Goal: Find specific page/section: Find specific page/section

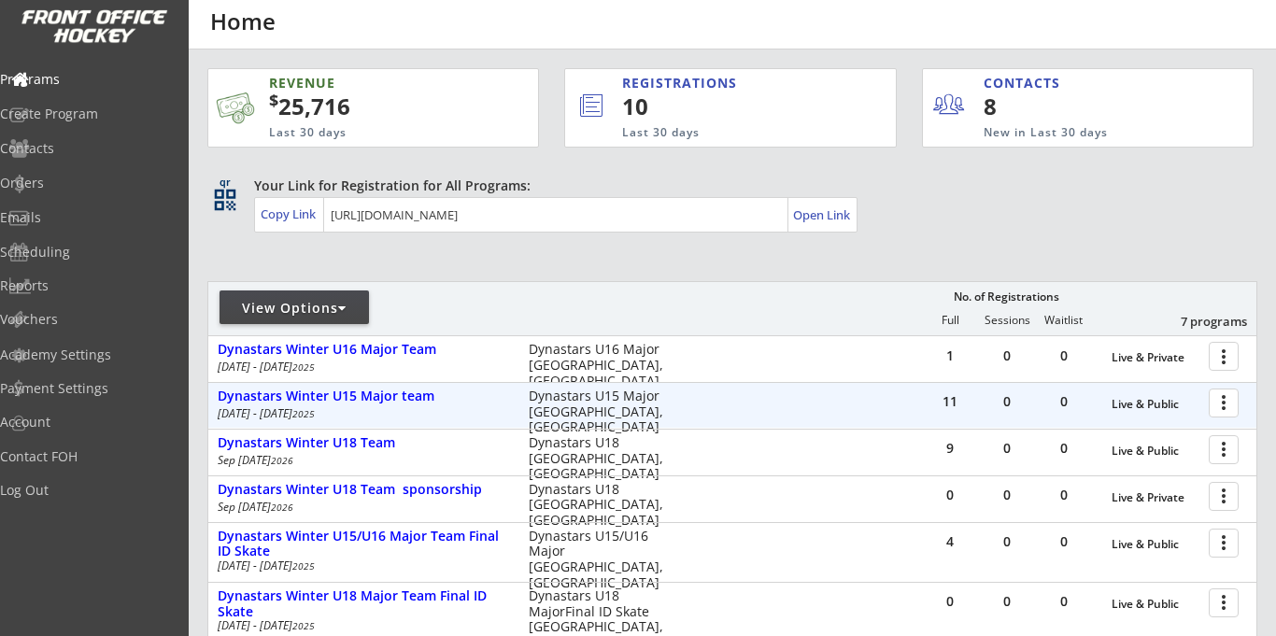
click at [1219, 401] on div at bounding box center [1227, 402] width 33 height 33
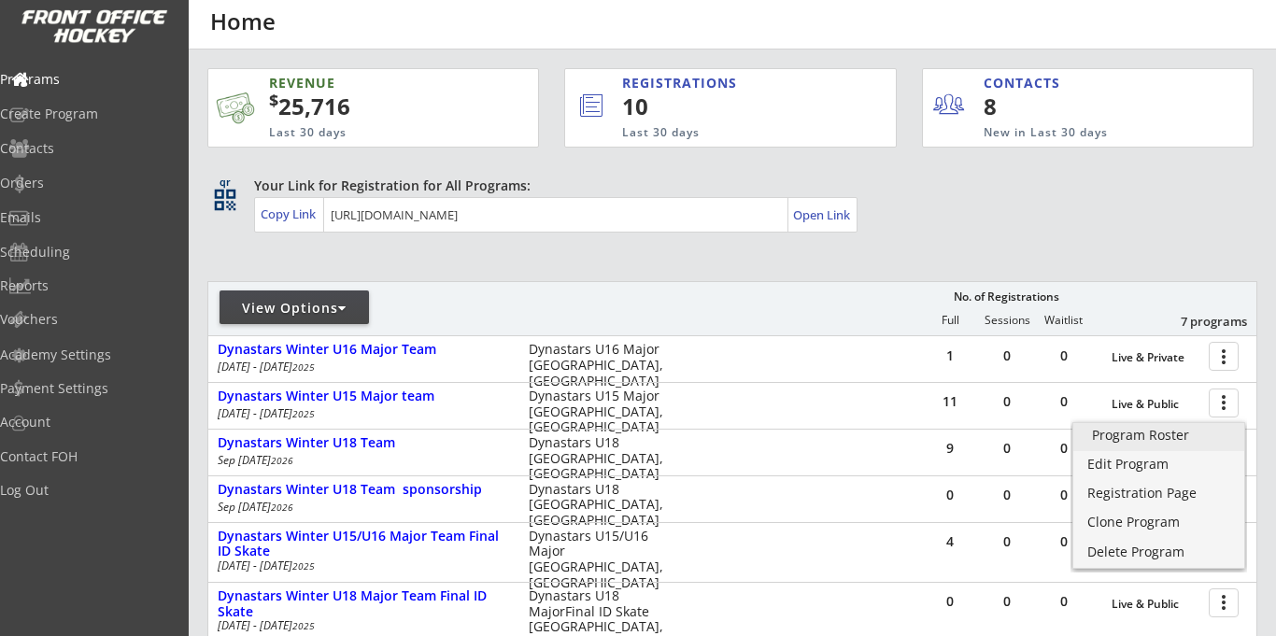
click at [1176, 434] on div "Program Roster" at bounding box center [1159, 435] width 134 height 13
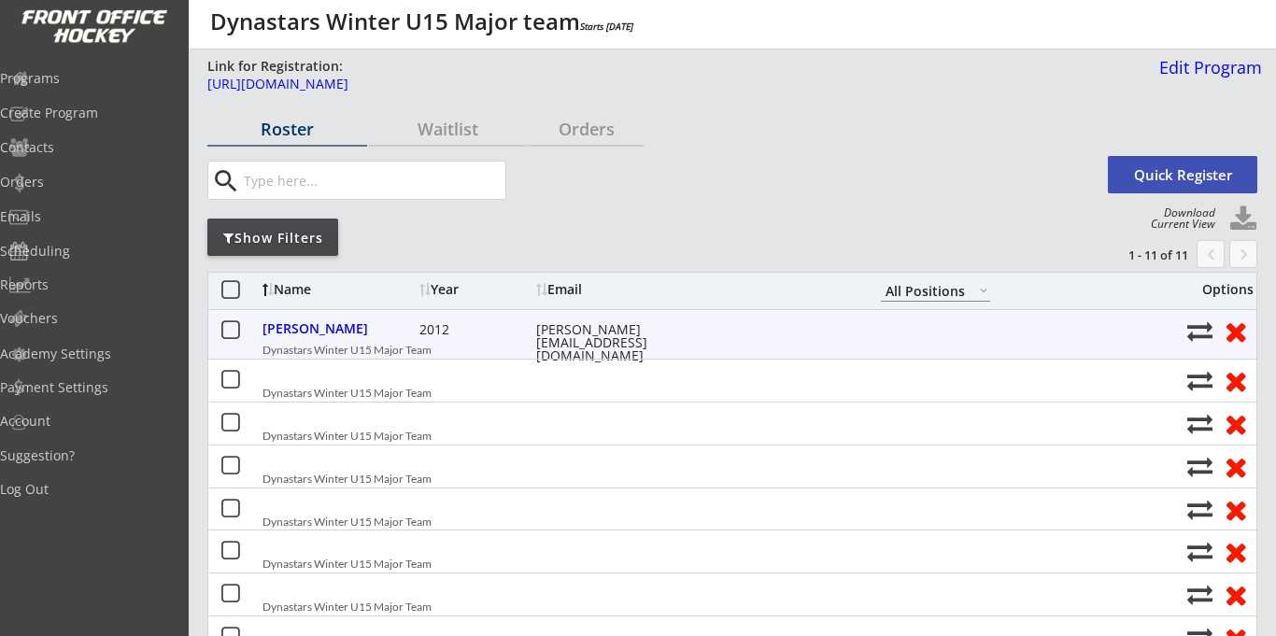
select select ""All Positions""
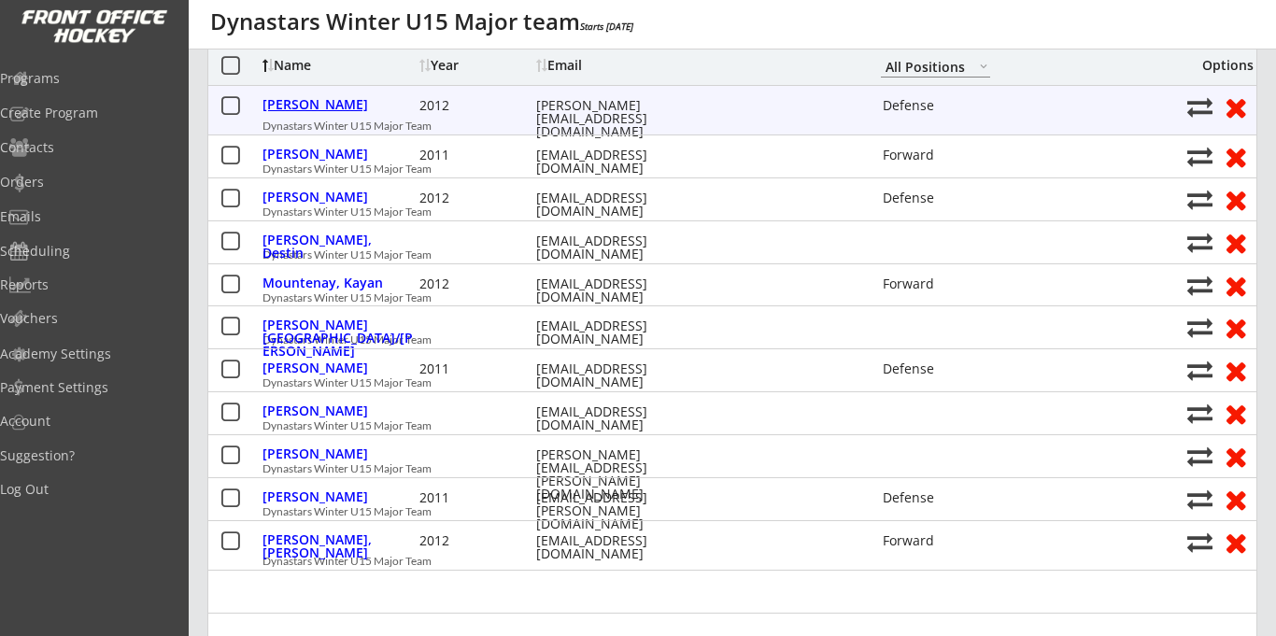
scroll to position [262, 0]
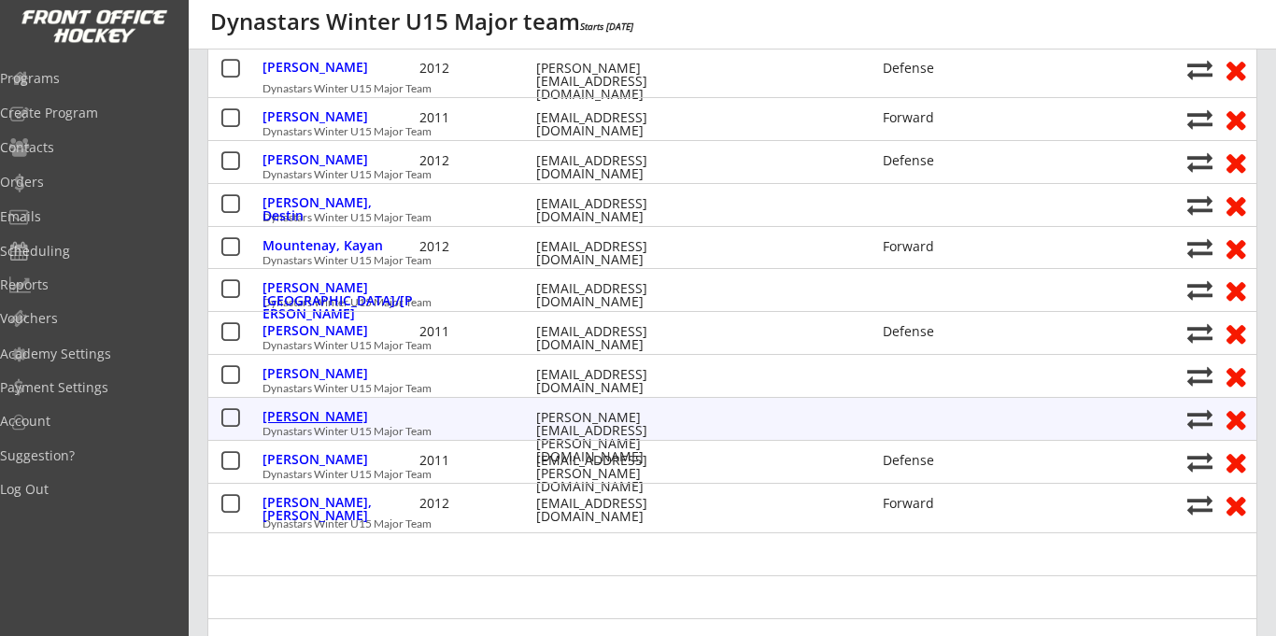
click at [339, 428] on div "Skytt, Jaclyn" at bounding box center [339, 418] width 152 height 24
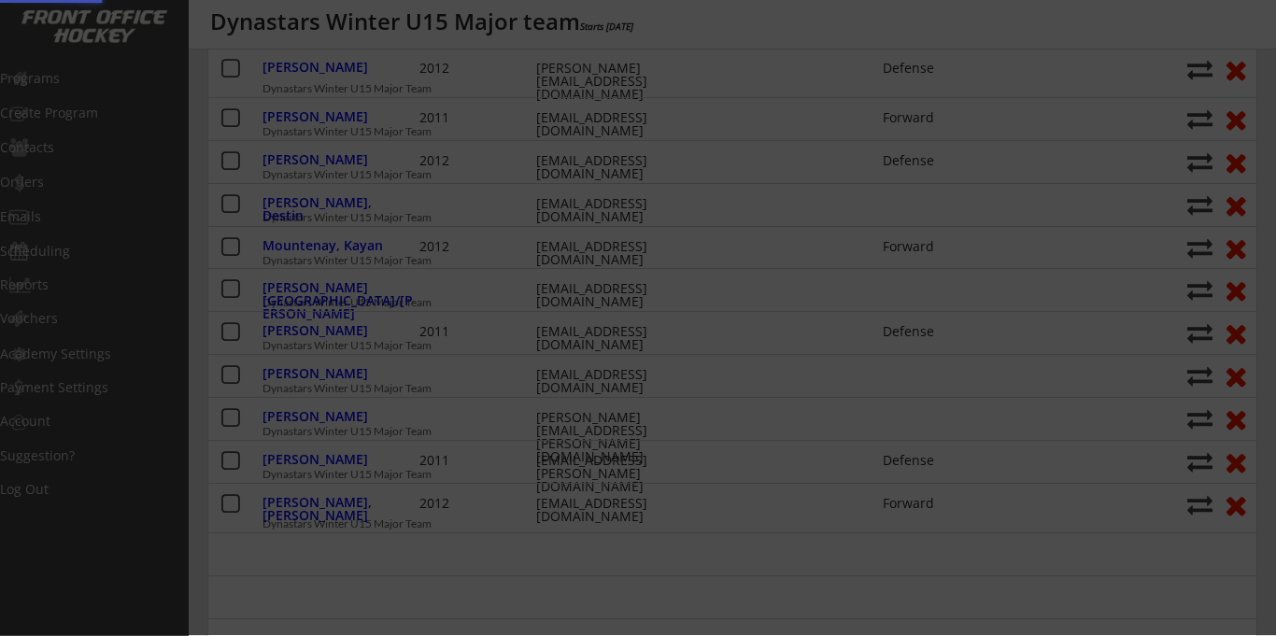
select select ""PLACEHOLDER_1427118222253""
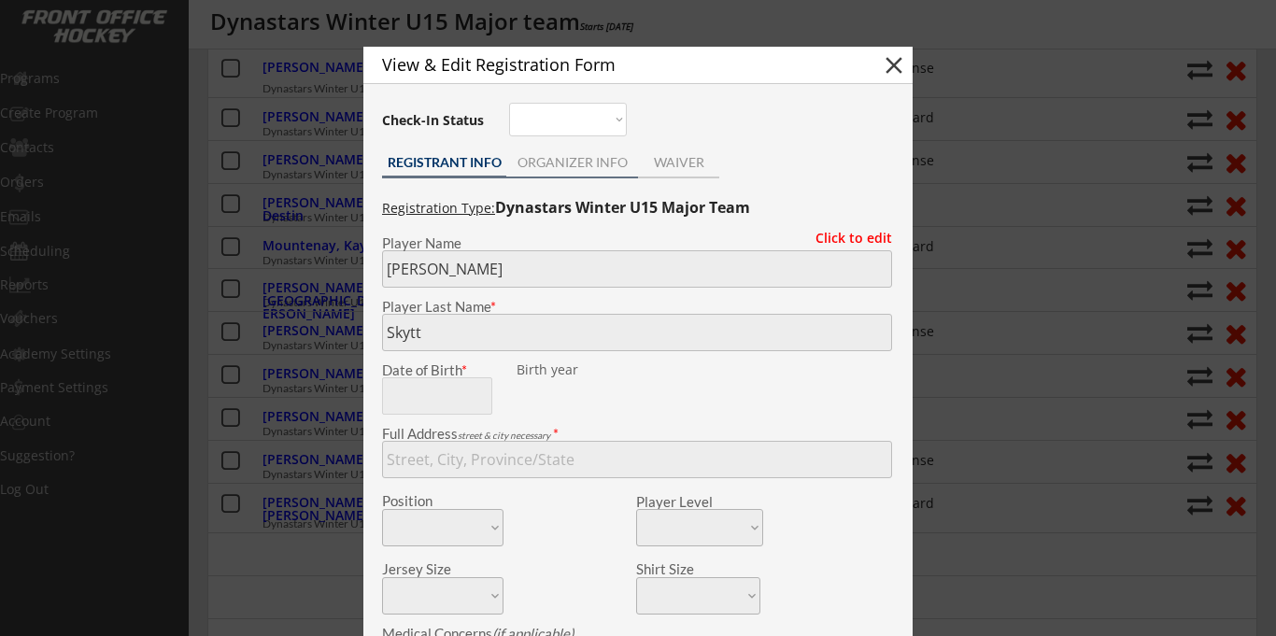
click at [537, 167] on div "ORGANIZER INFO" at bounding box center [572, 162] width 132 height 13
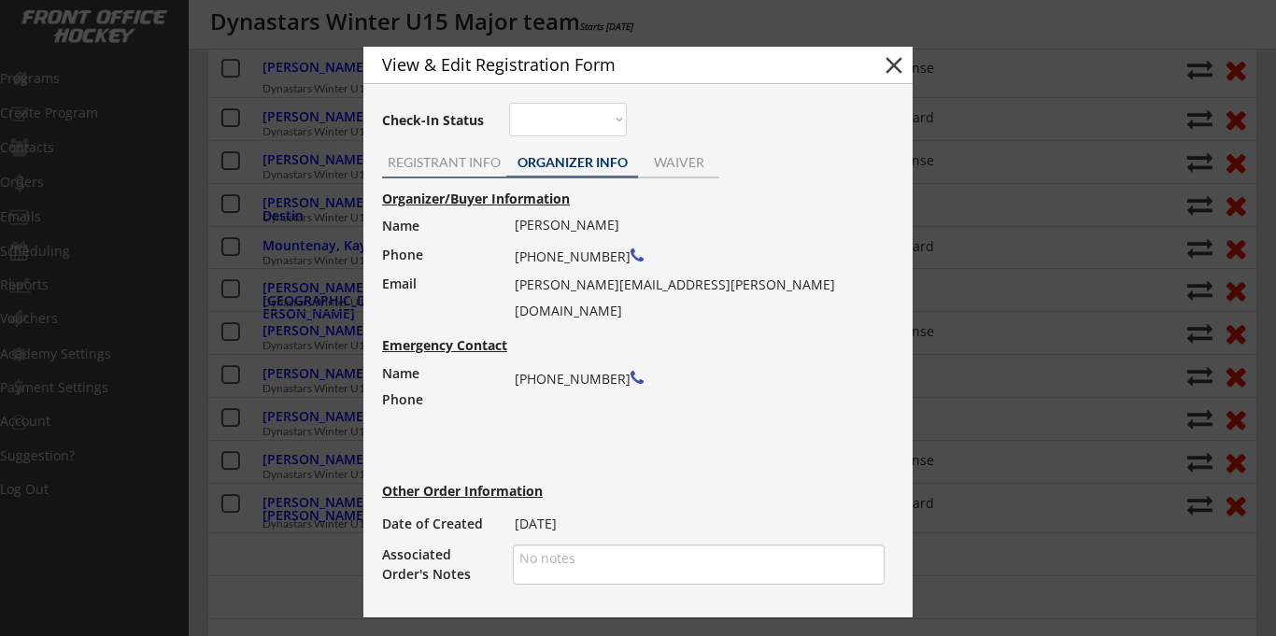
click at [464, 166] on div "REGISTRANT INFO" at bounding box center [444, 162] width 124 height 13
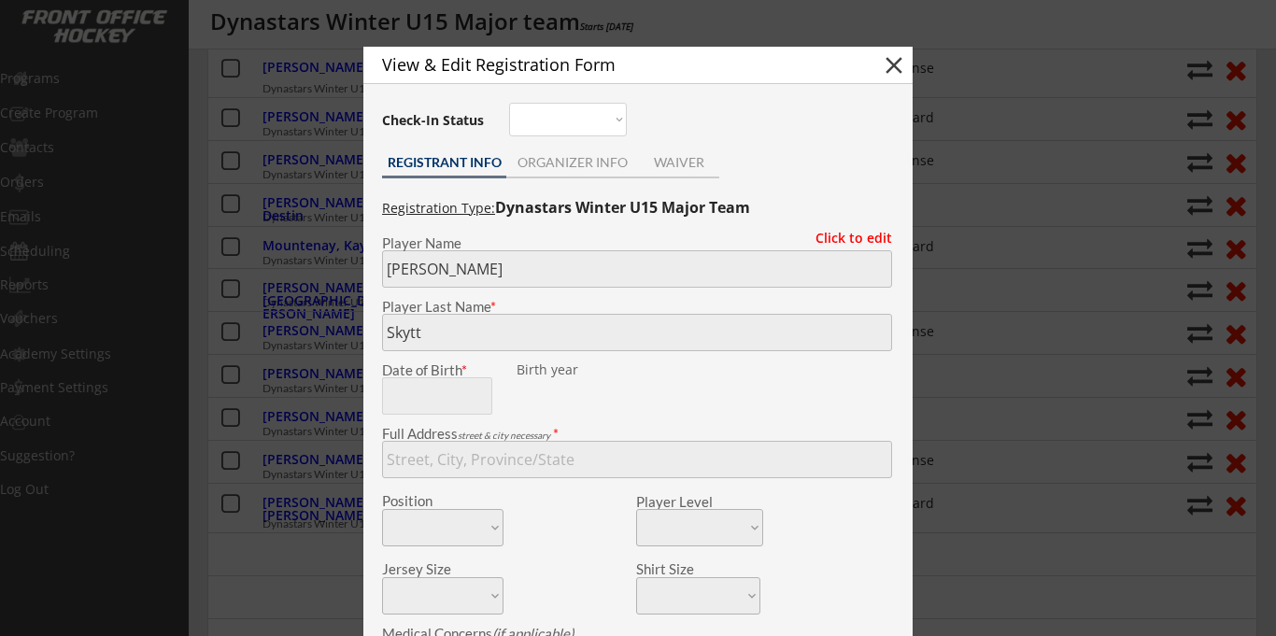
click at [892, 74] on button "close" at bounding box center [894, 65] width 28 height 28
